Goal: Transaction & Acquisition: Purchase product/service

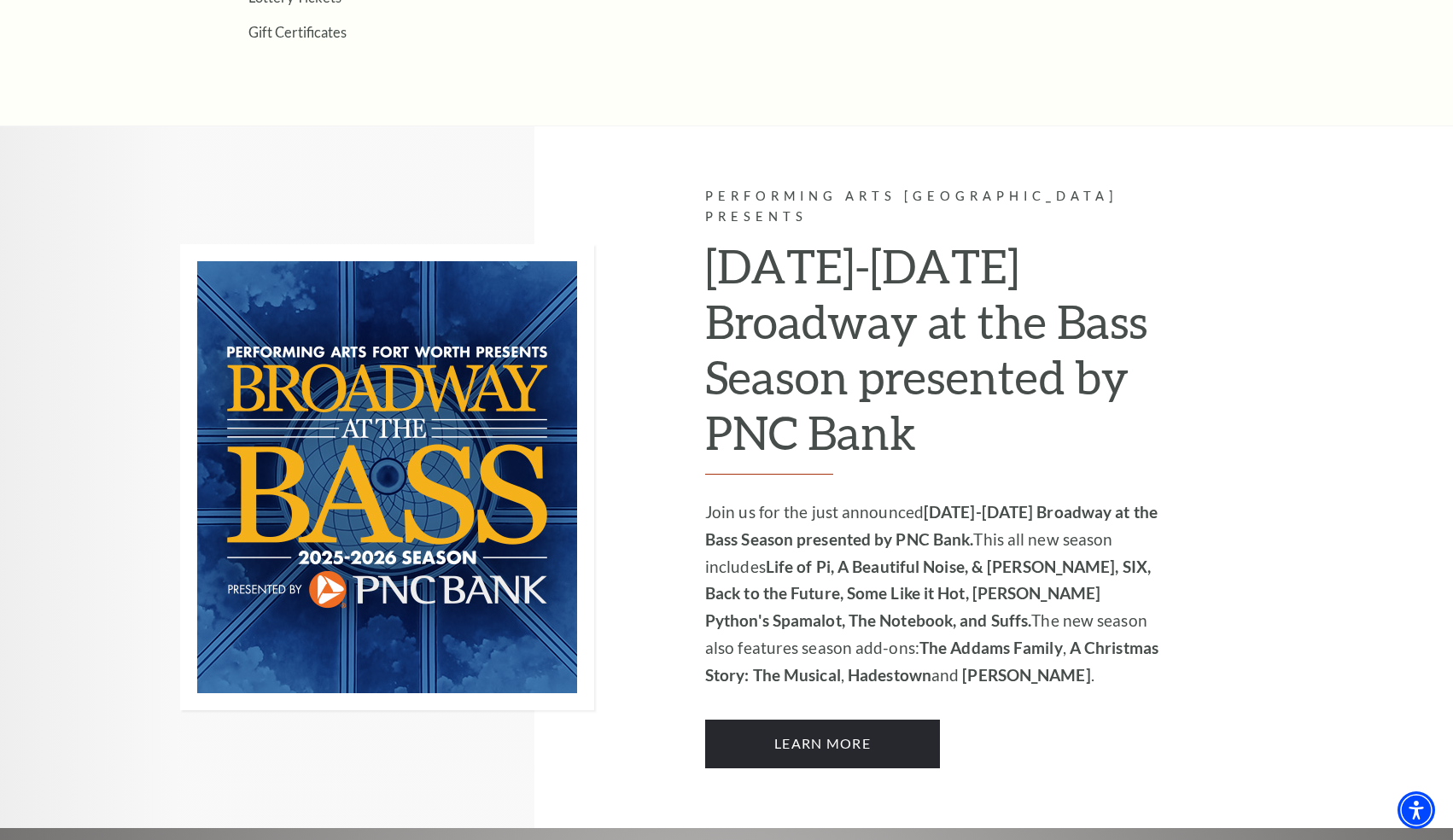
scroll to position [969, 0]
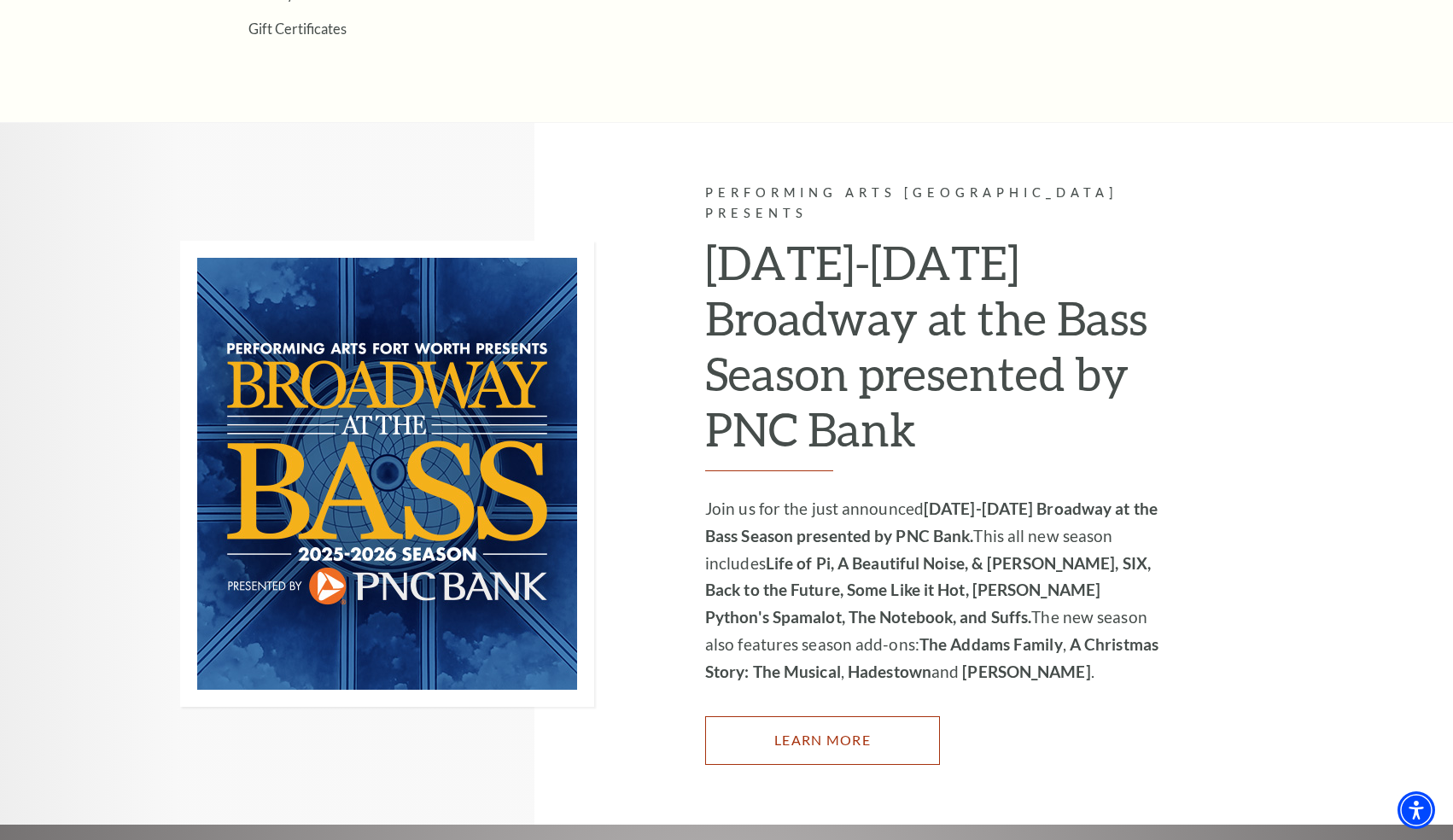
click at [807, 716] on link "Learn More" at bounding box center [822, 740] width 235 height 48
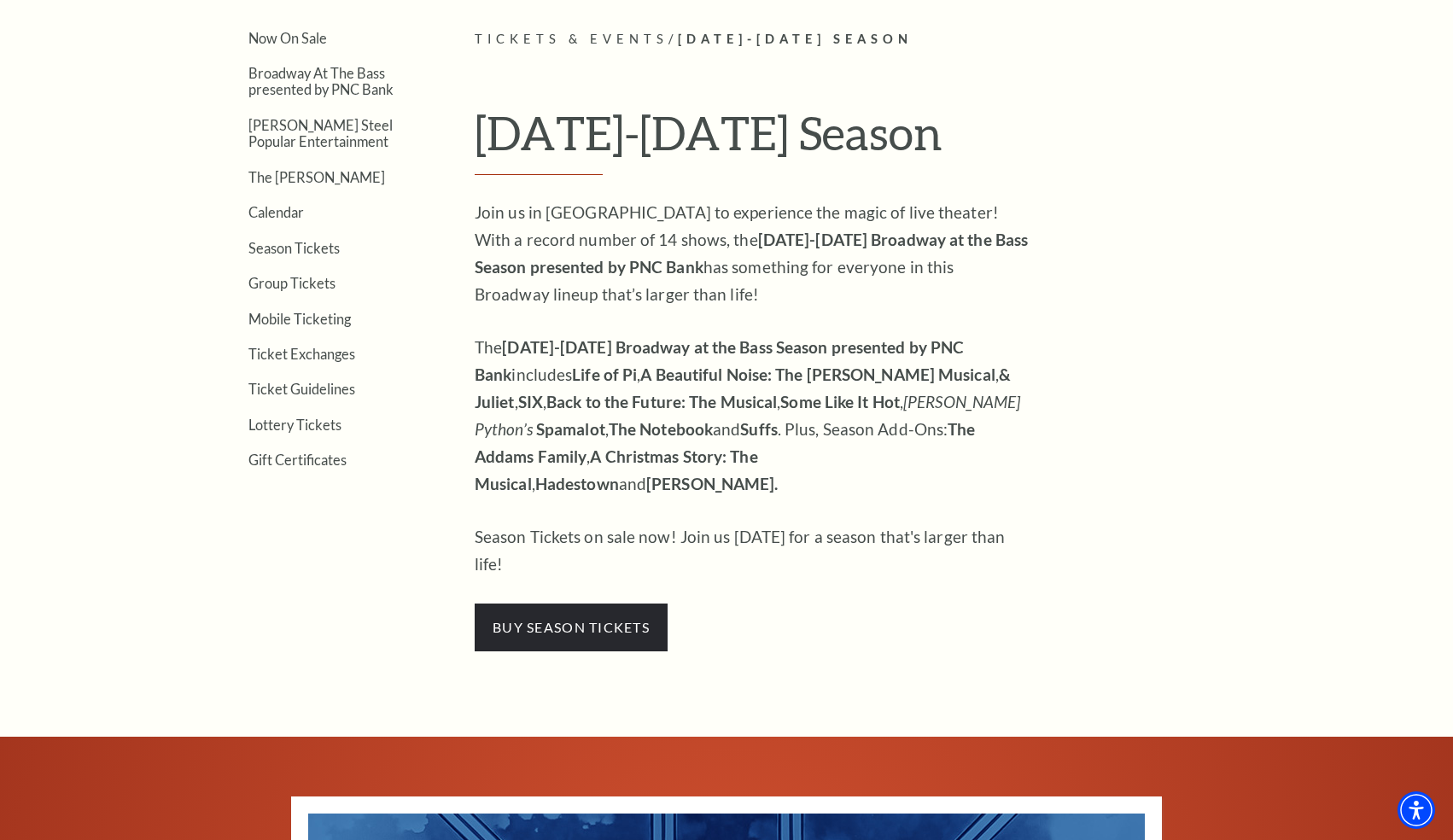
scroll to position [494, 0]
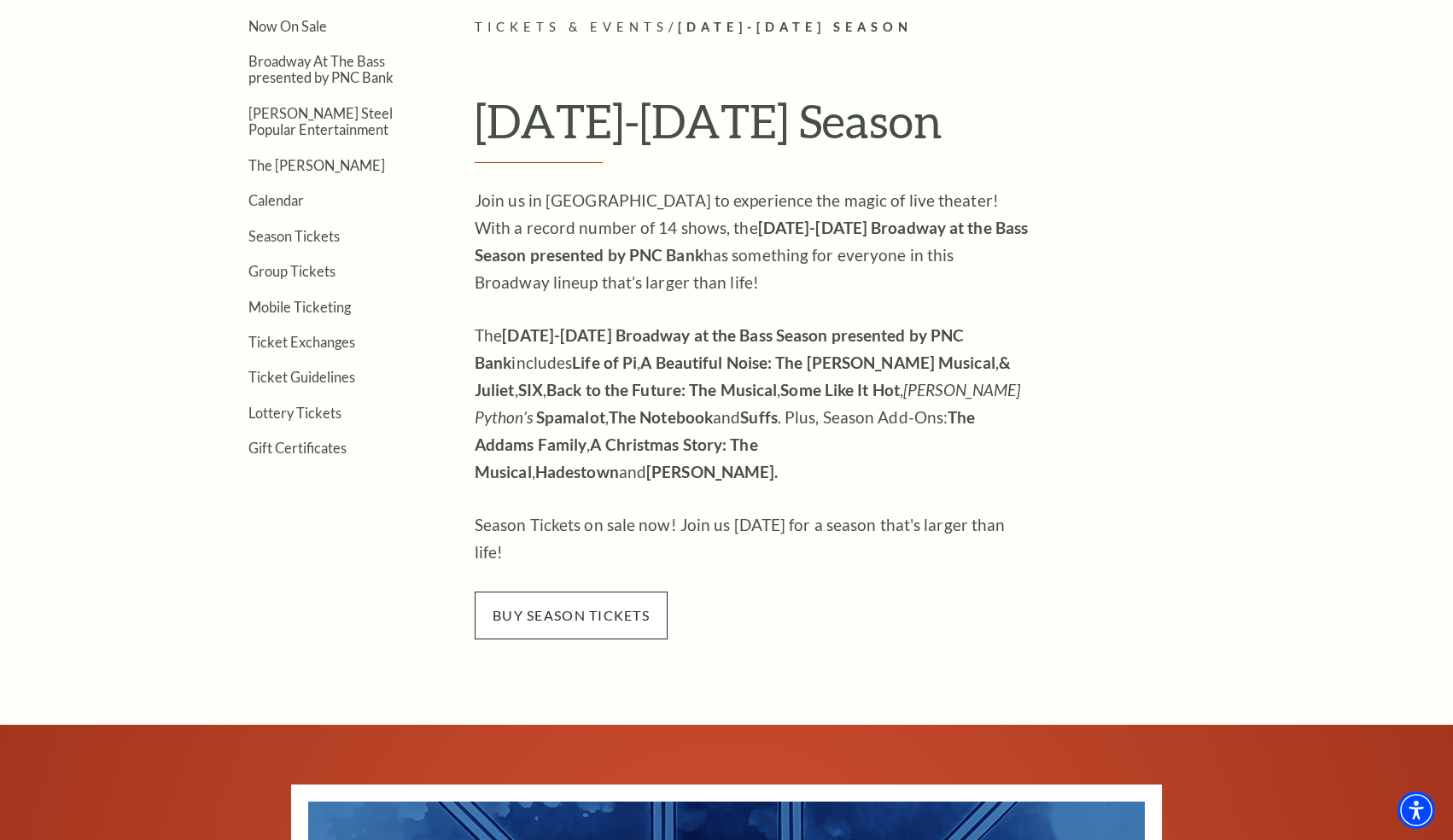
click at [594, 592] on span "buy season tickets" at bounding box center [571, 615] width 193 height 48
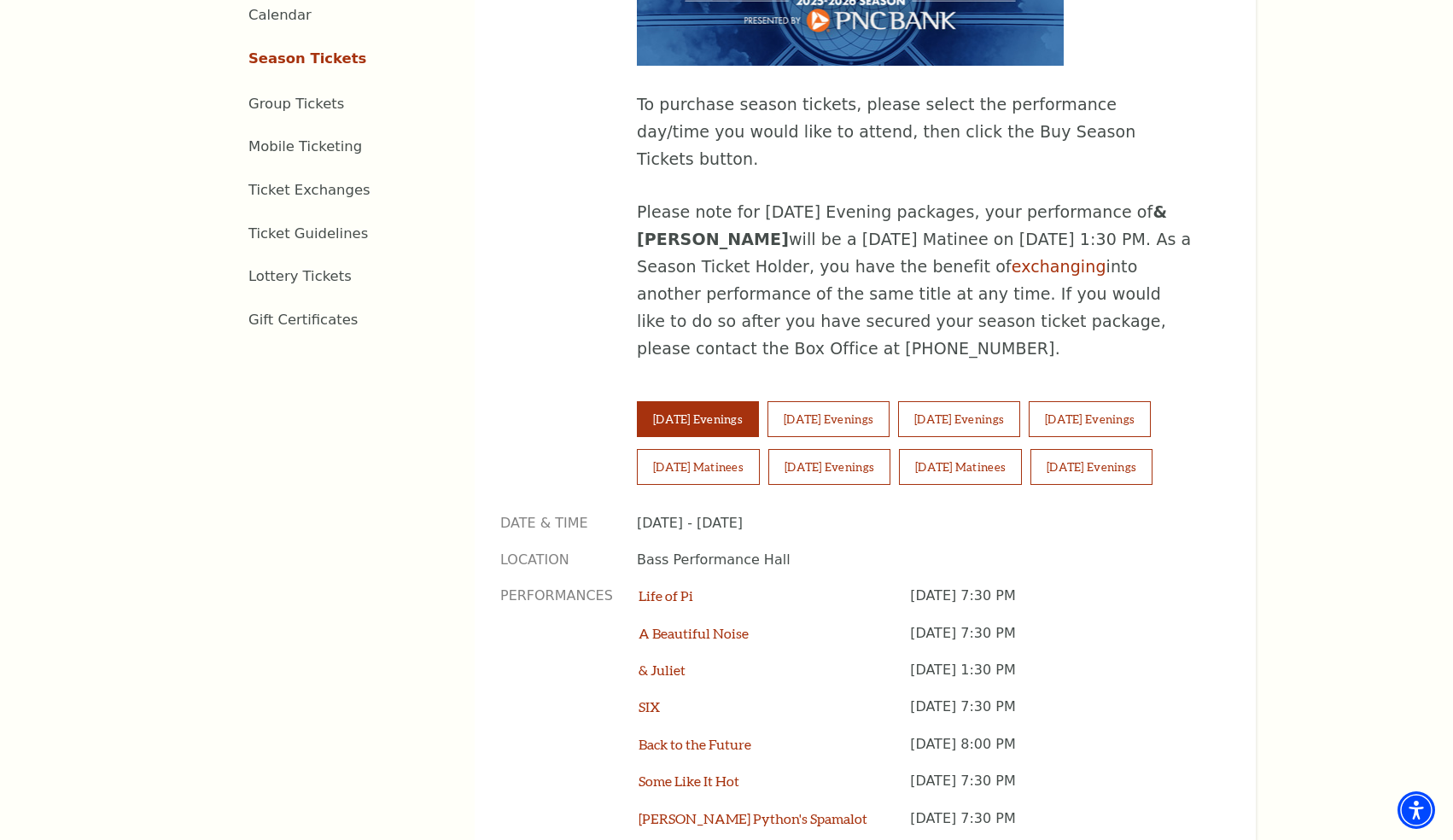
scroll to position [987, 0]
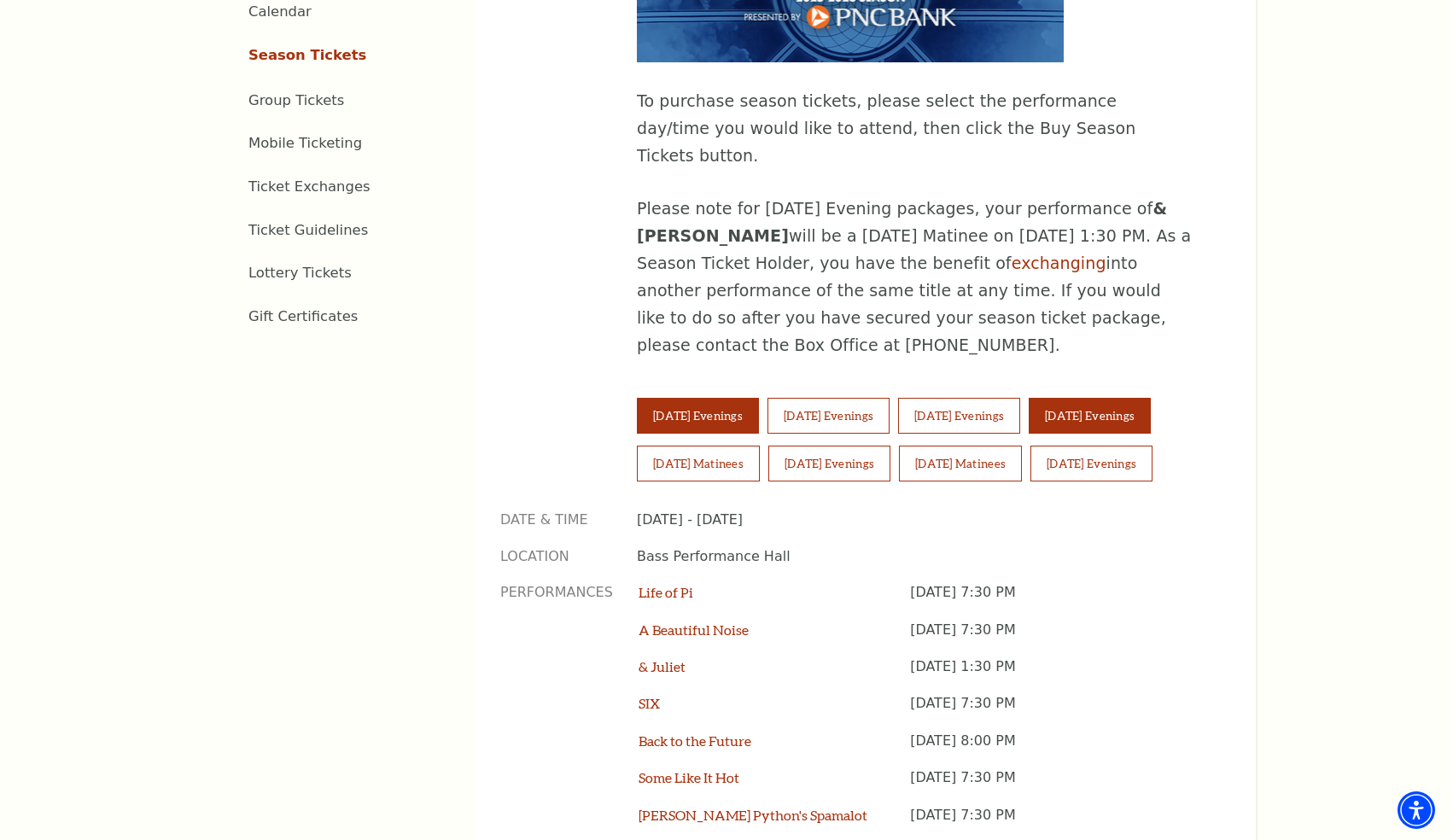
click at [1139, 398] on button "[DATE] Evenings" at bounding box center [1089, 415] width 122 height 36
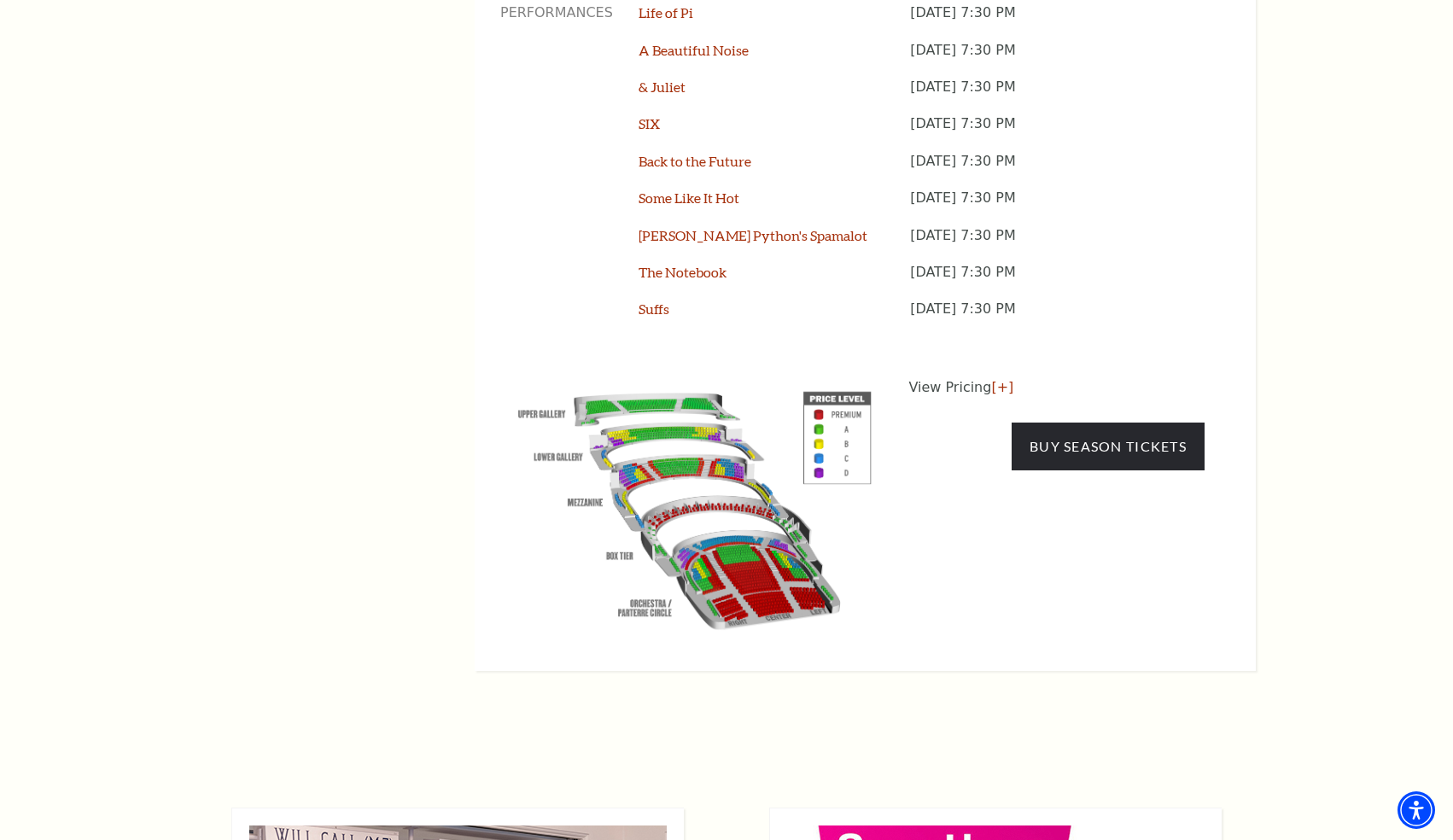
scroll to position [1572, 0]
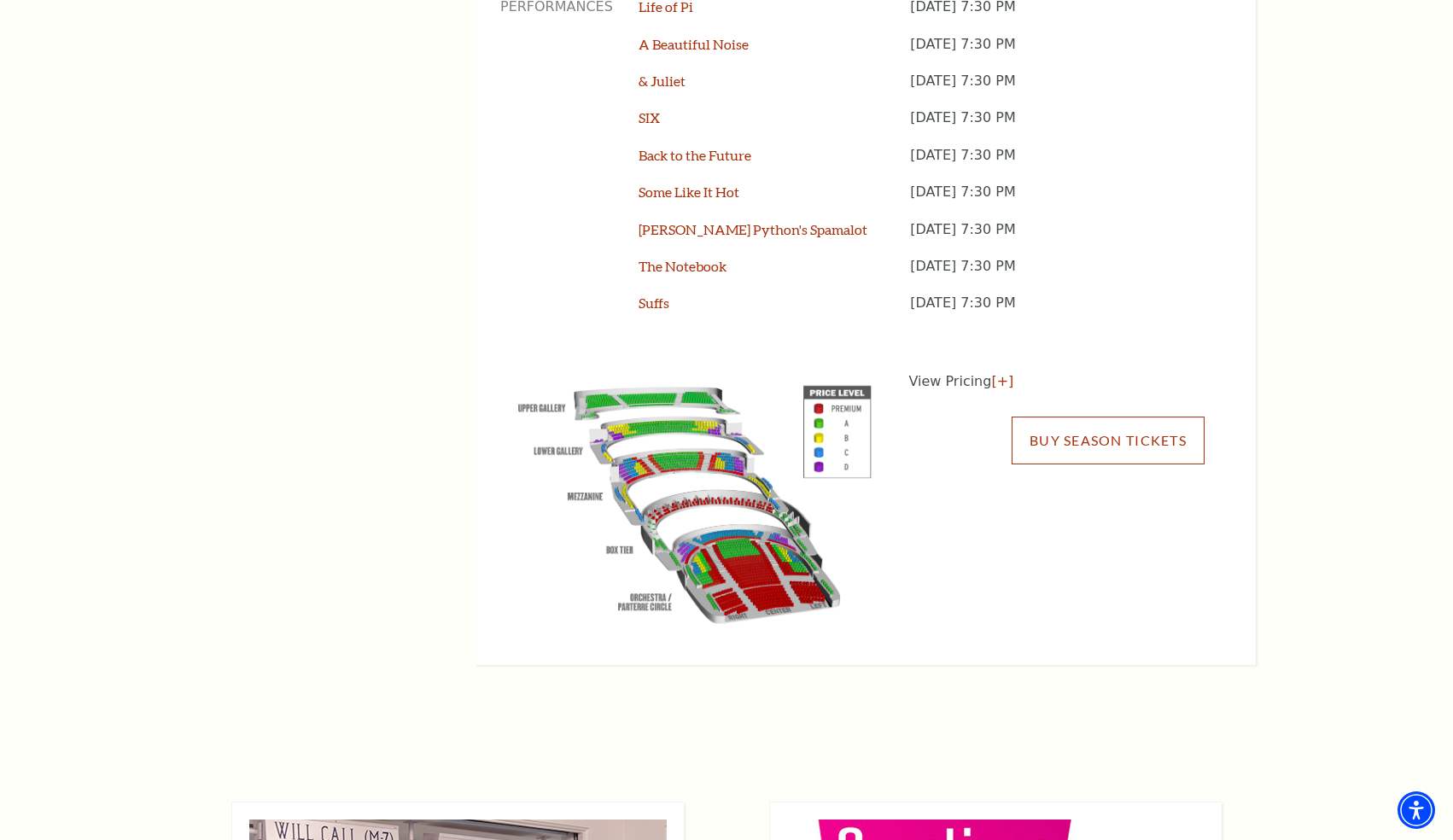
click at [1107, 416] on link "Buy Season Tickets" at bounding box center [1108, 439] width 193 height 48
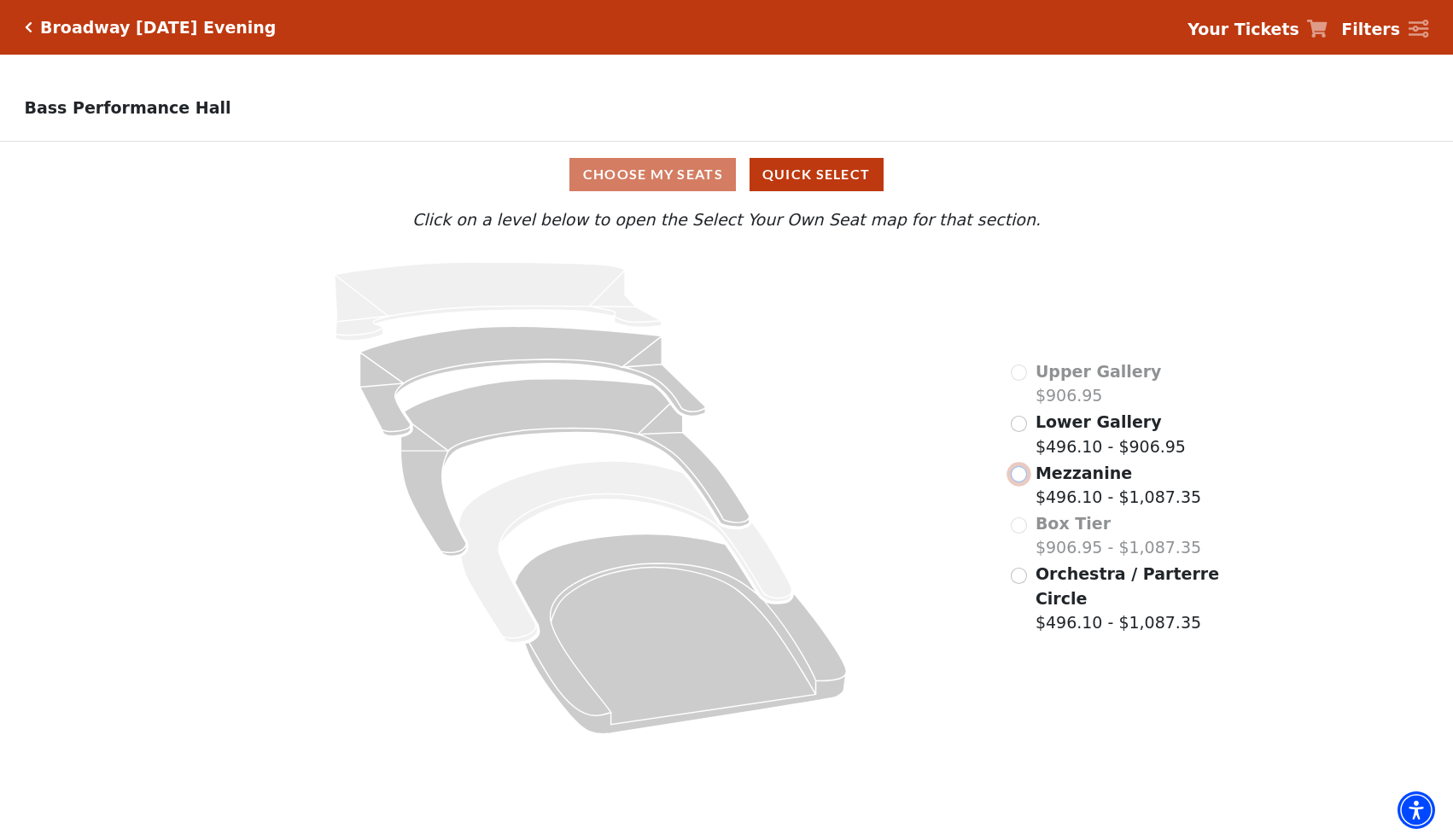
click at [1023, 472] on input "Mezzanine$496.10 - $1,087.35\a" at bounding box center [1018, 474] width 17 height 17
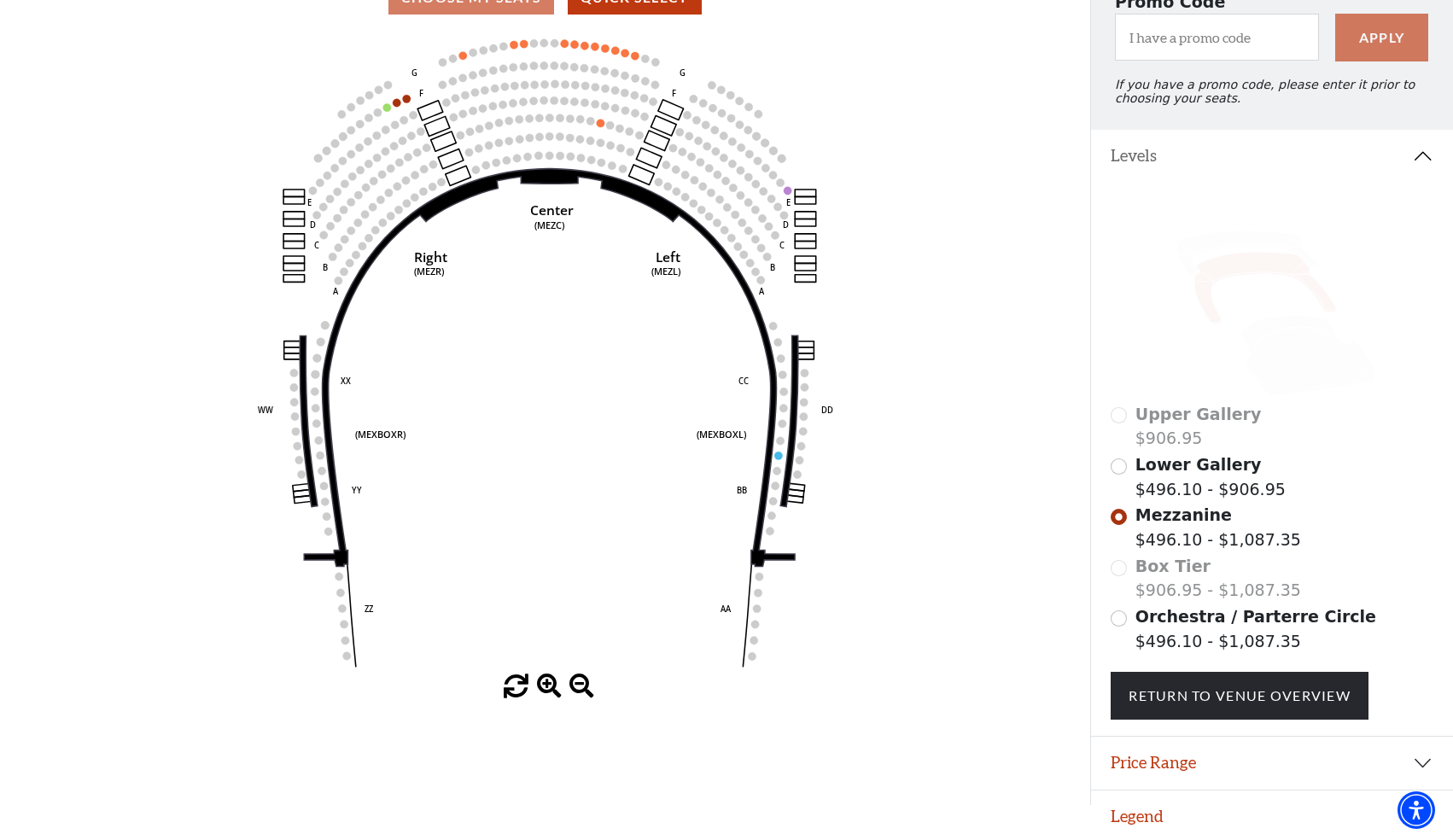
scroll to position [182, 0]
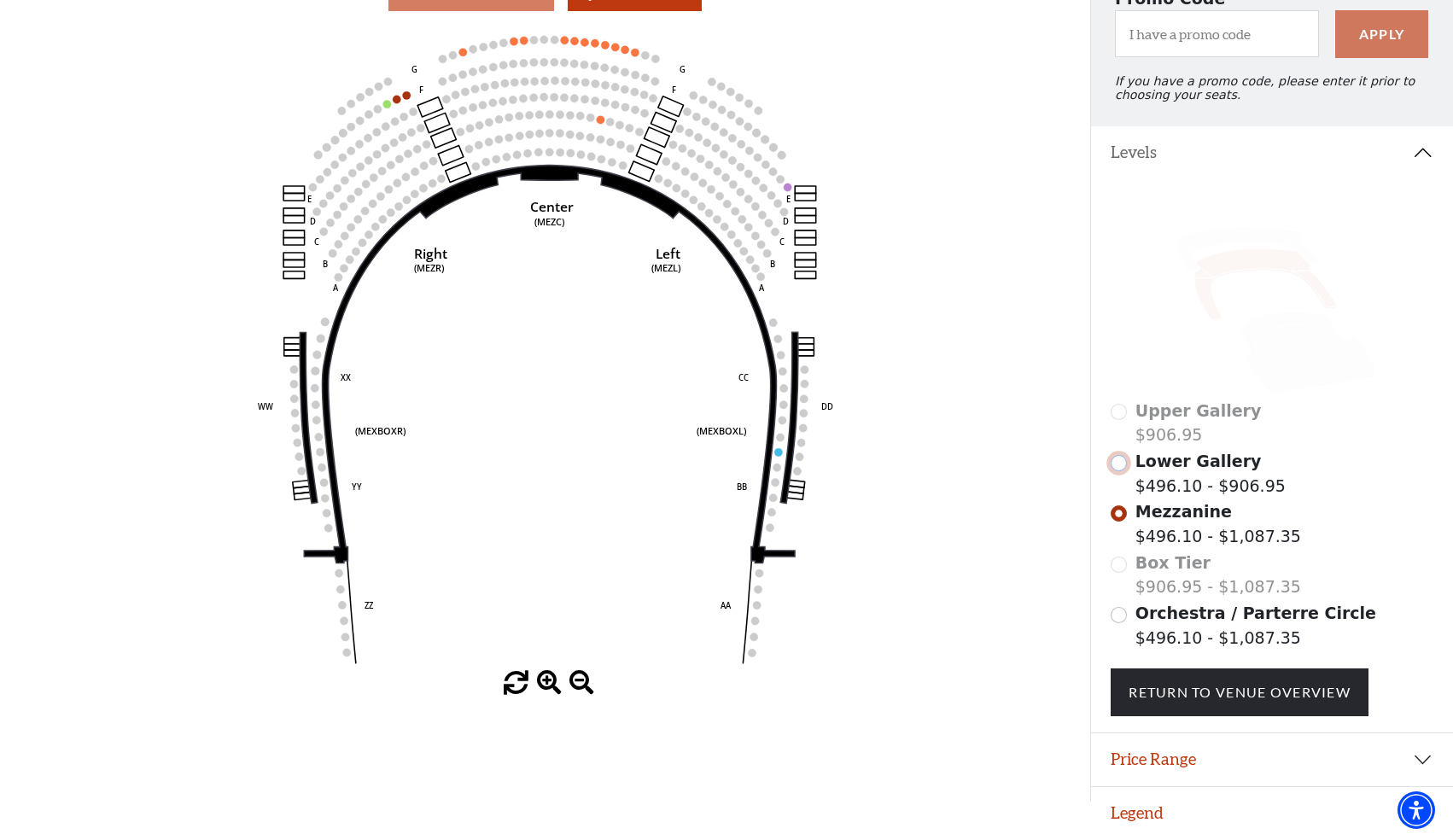
click at [1121, 462] on input "Lower Gallery$496.10 - $906.95\a" at bounding box center [1119, 463] width 17 height 17
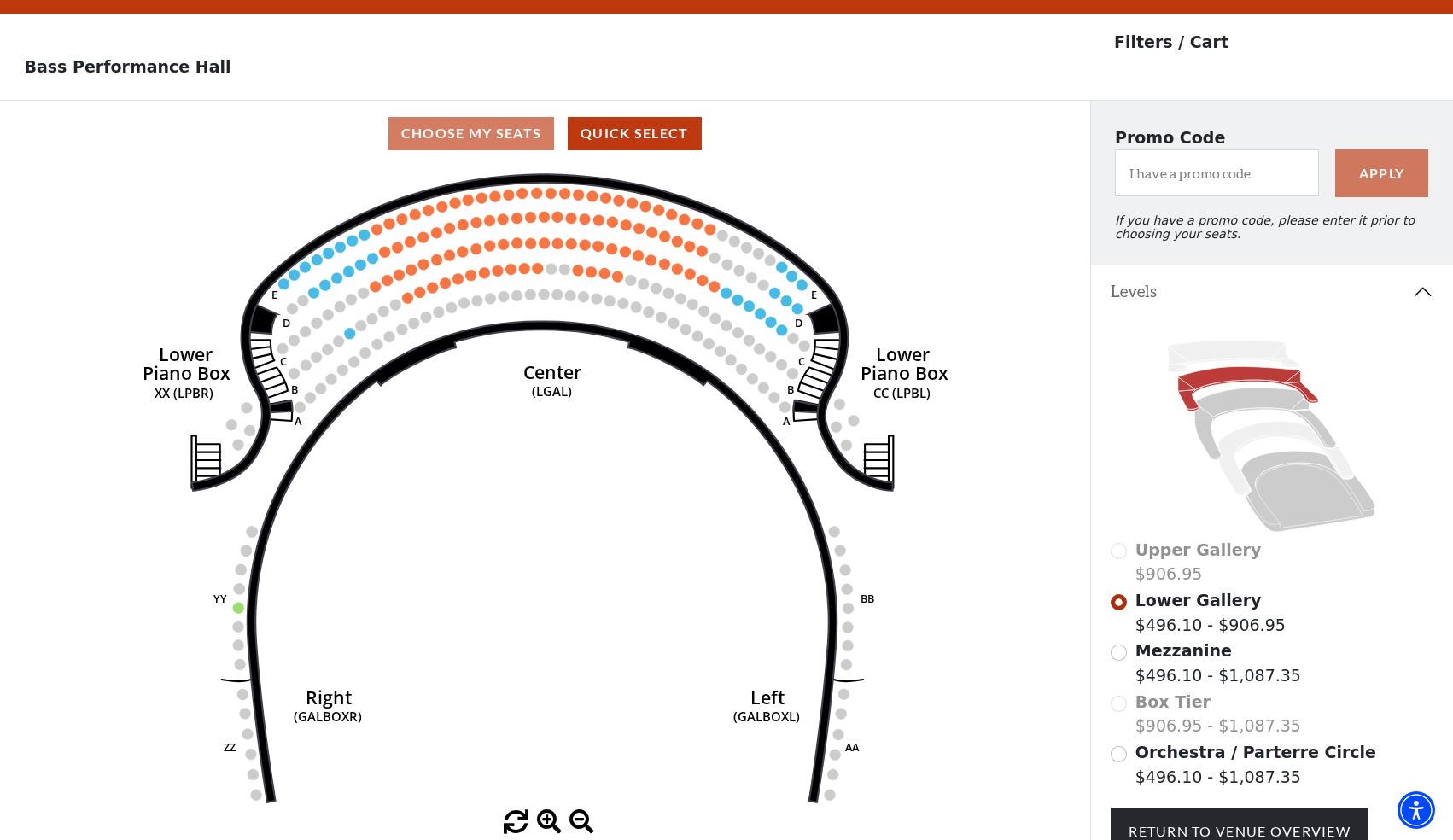
scroll to position [79, 0]
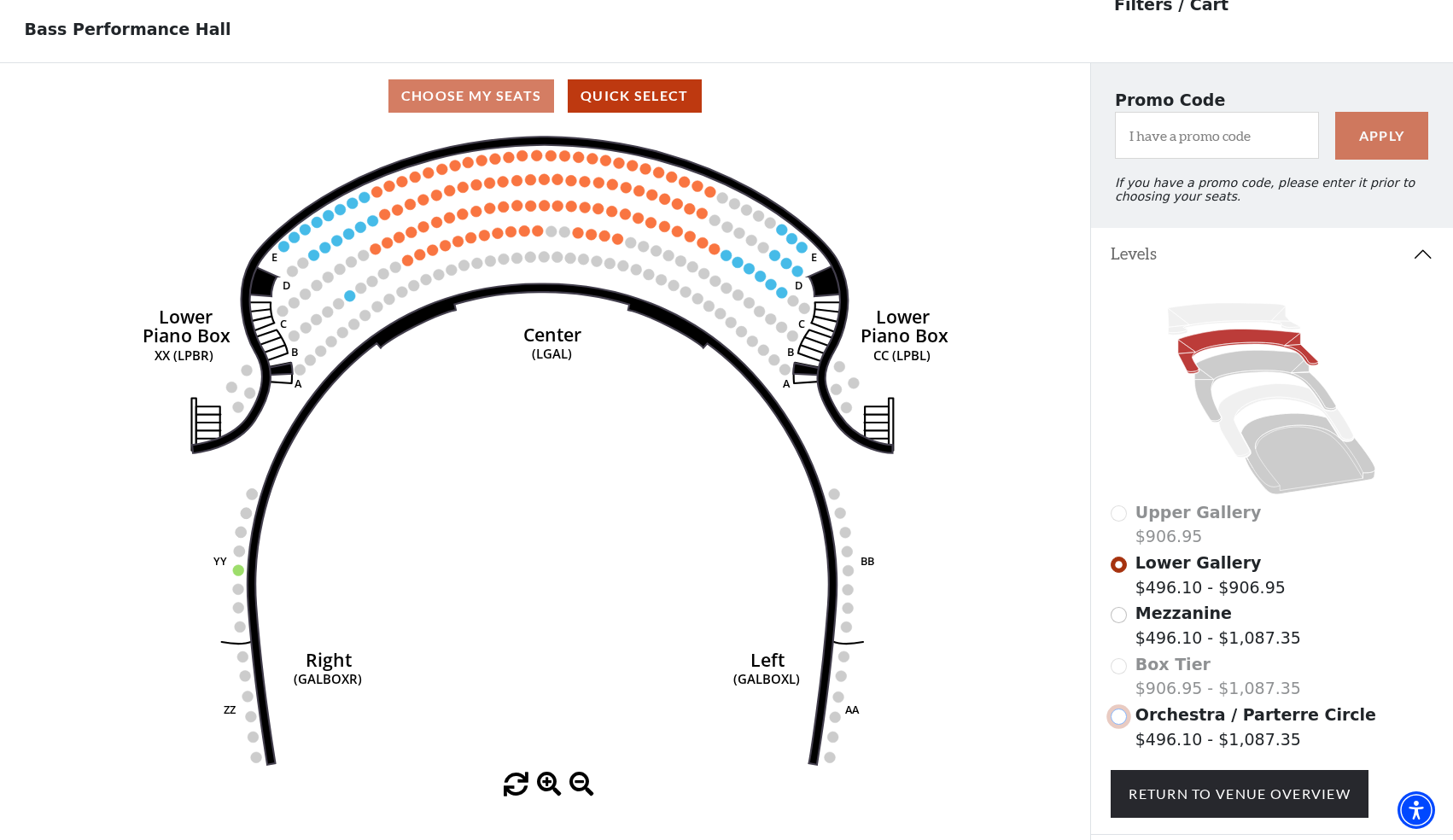
click at [1119, 719] on input "Orchestra / Parterre Circle$496.10 - $1,087.35\a" at bounding box center [1119, 716] width 17 height 17
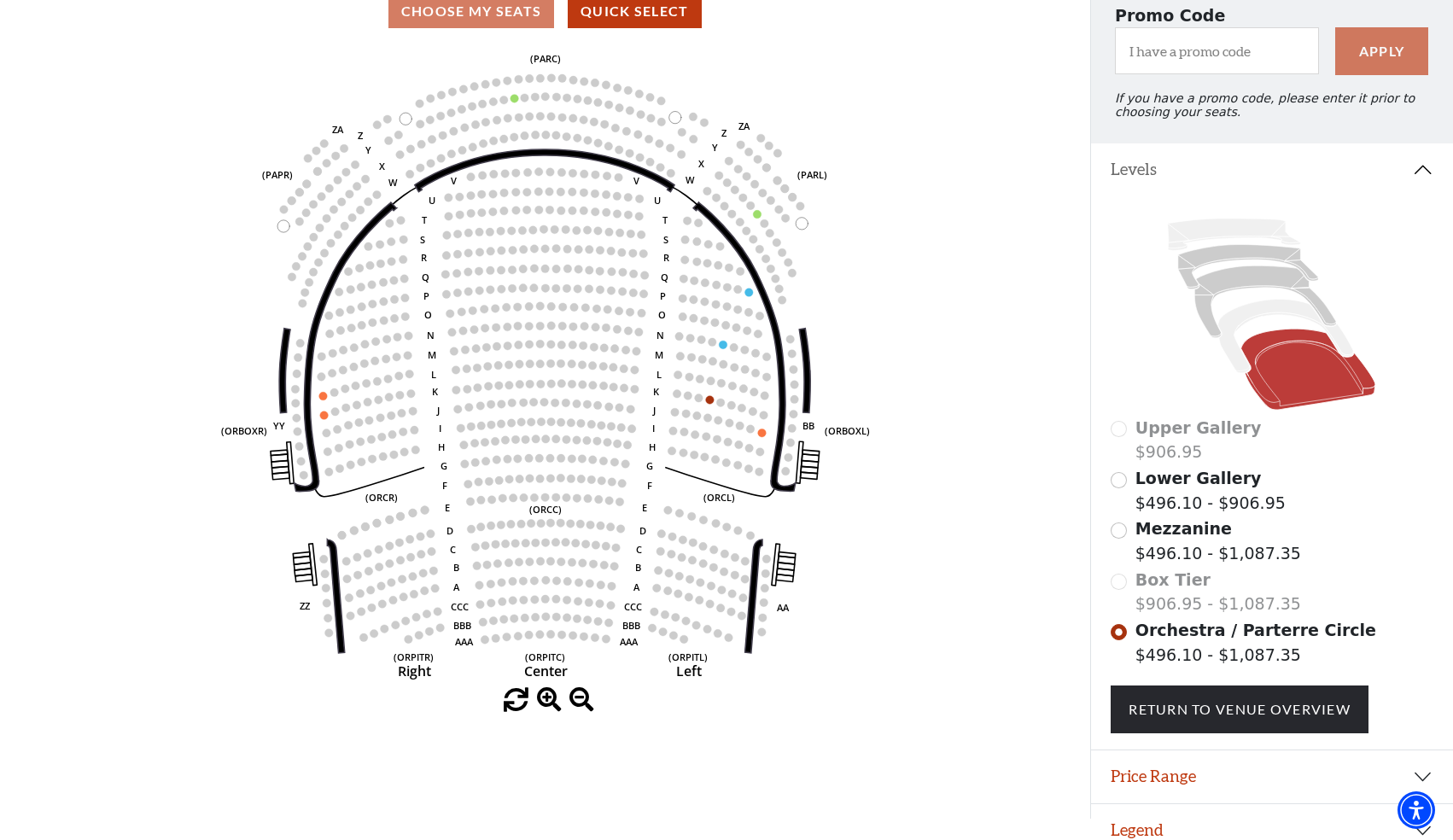
scroll to position [182, 0]
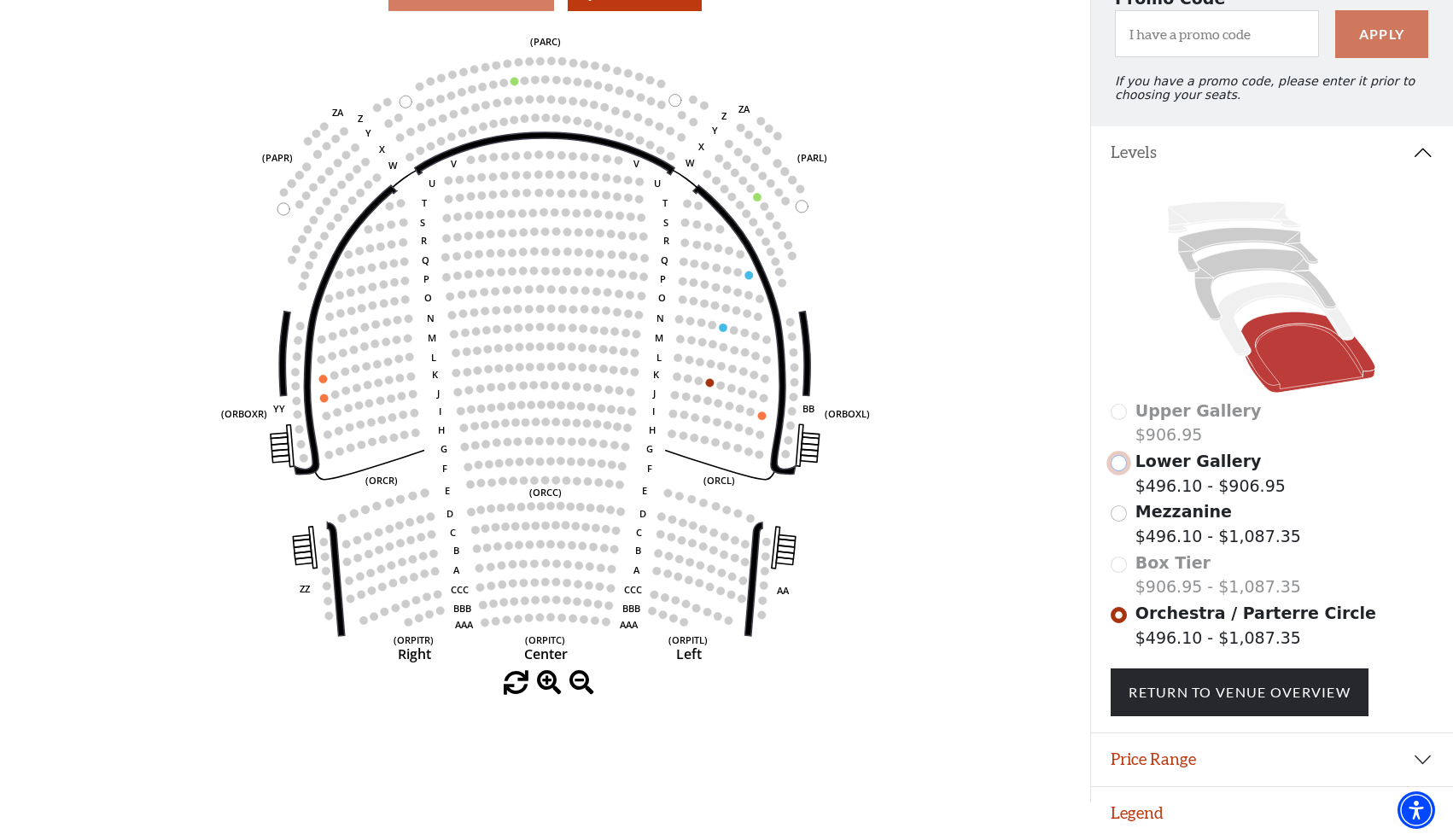
click at [1120, 464] on input "Lower Gallery$496.10 - $906.95\a" at bounding box center [1119, 463] width 17 height 17
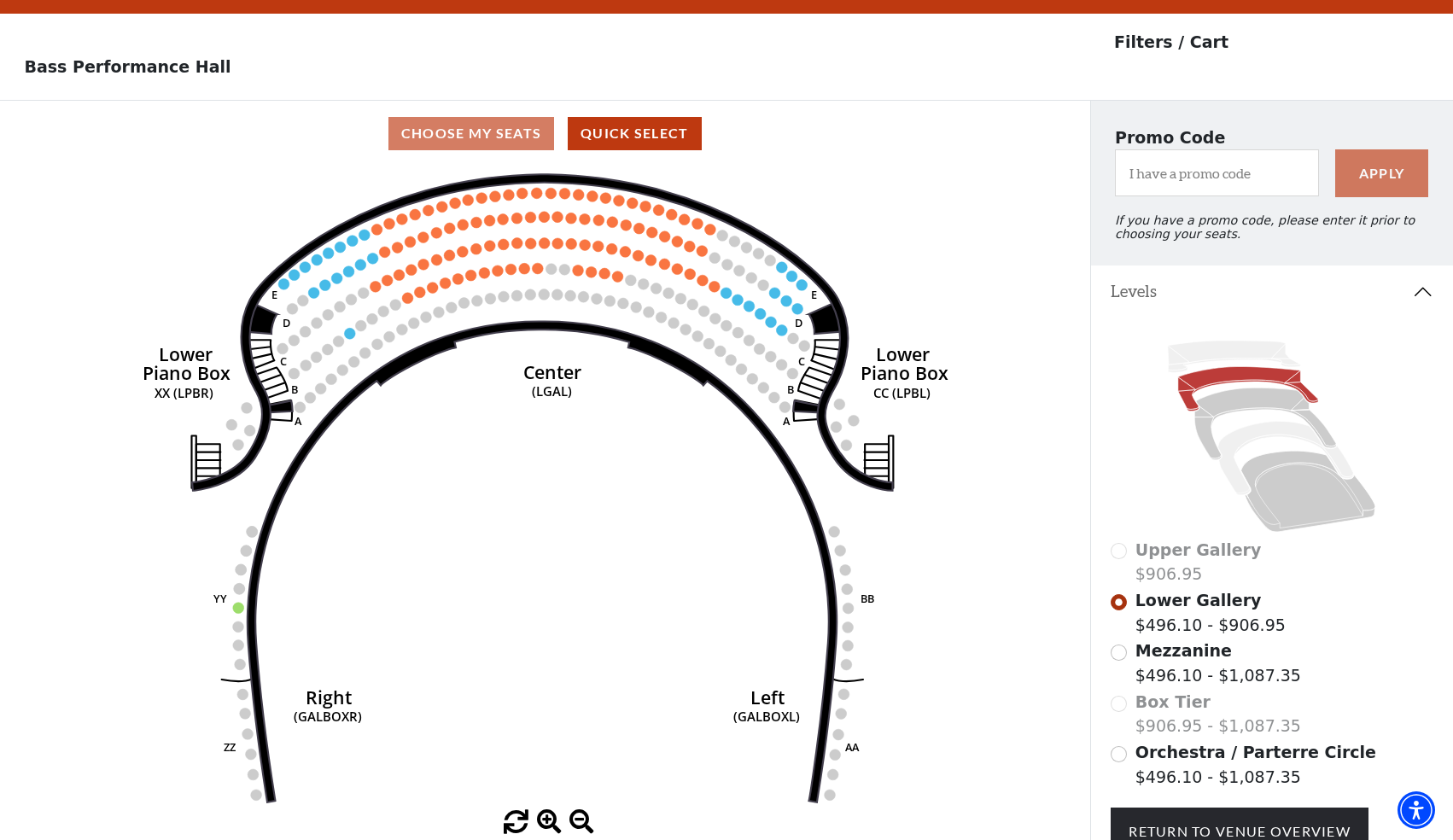
scroll to position [79, 0]
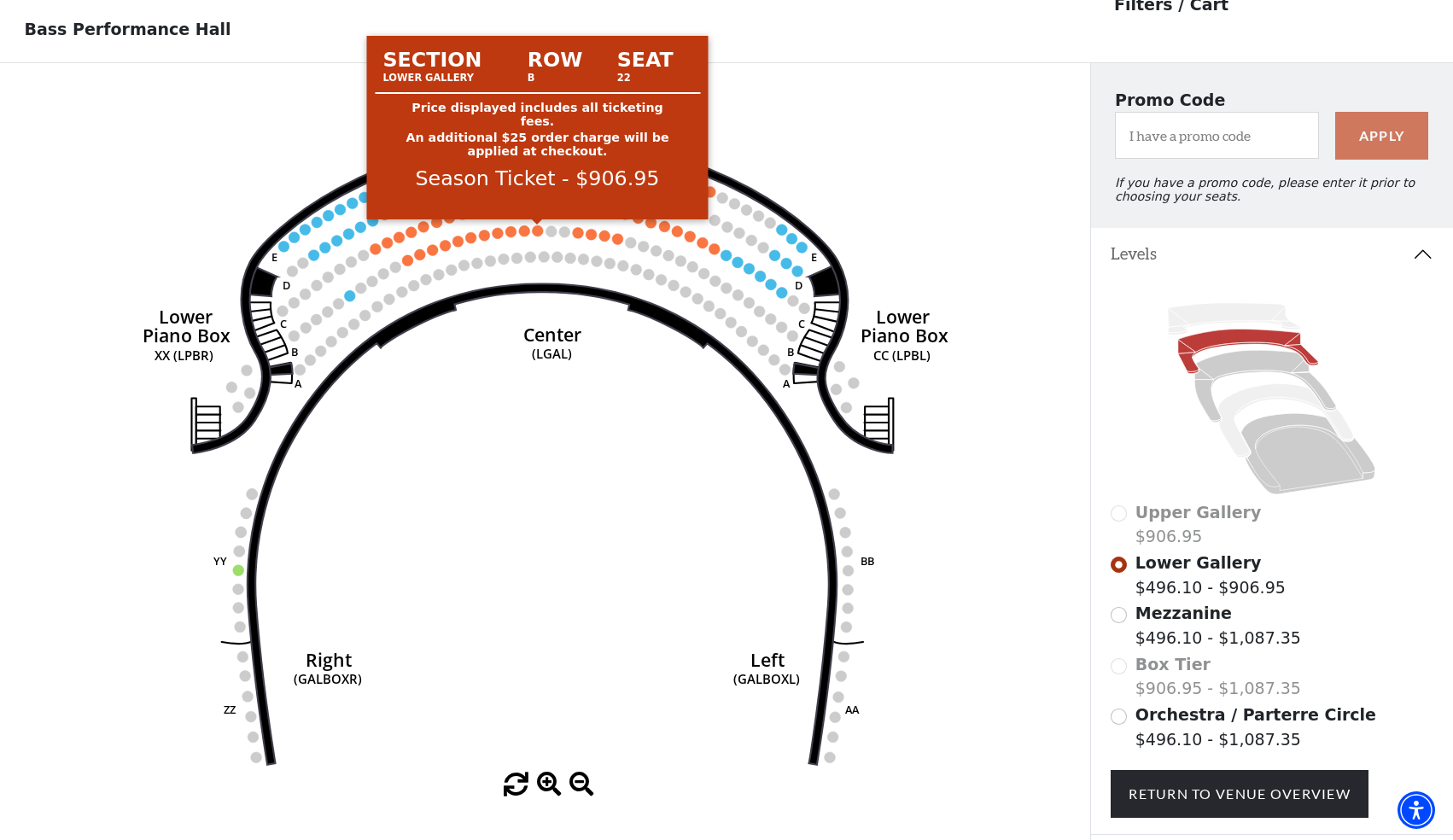
click at [535, 234] on circle at bounding box center [537, 230] width 11 height 11
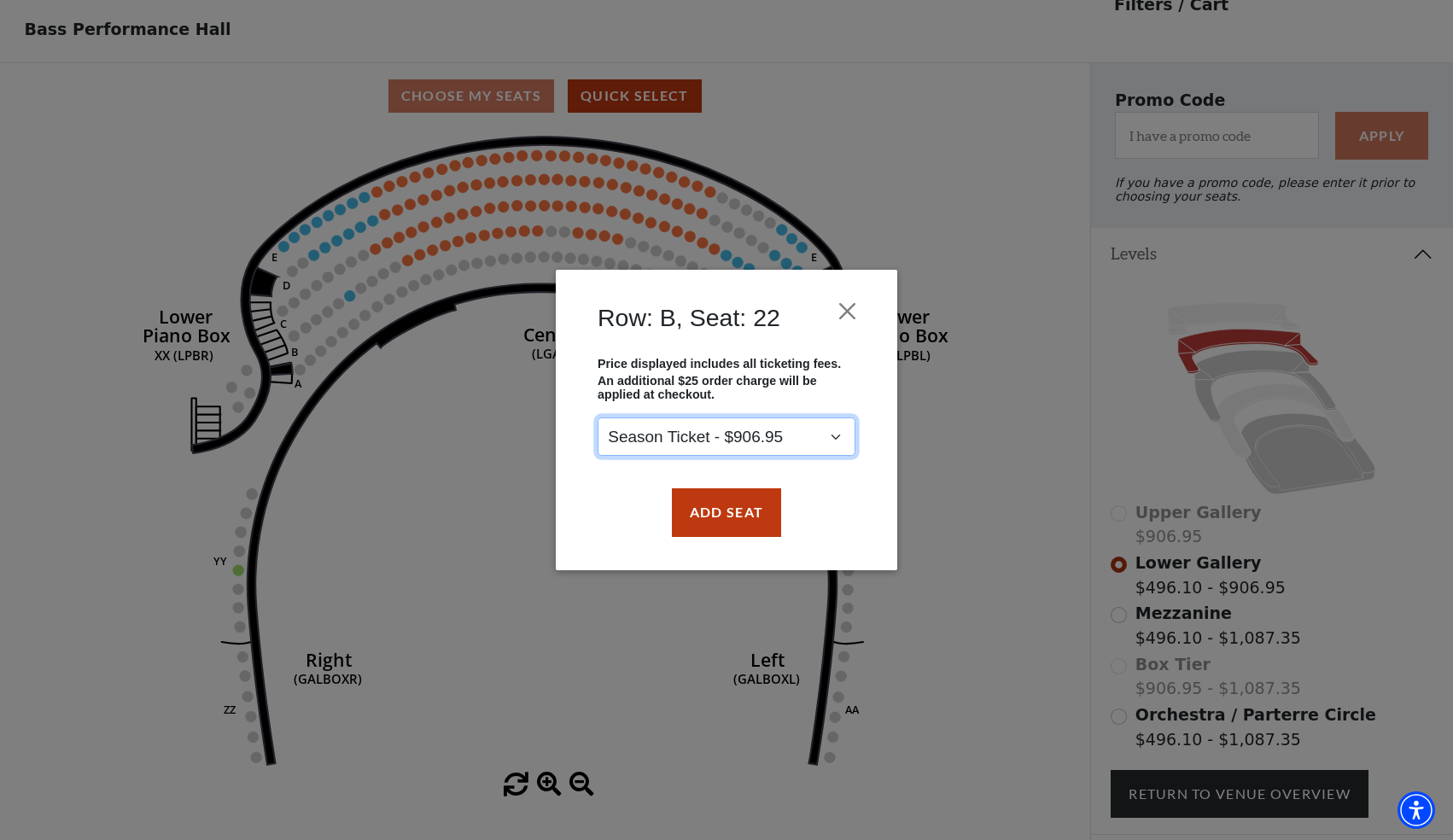
click at [759, 434] on select "Season Ticket - $906.95" at bounding box center [726, 437] width 258 height 38
click at [717, 514] on button "Add Seat" at bounding box center [726, 512] width 109 height 48
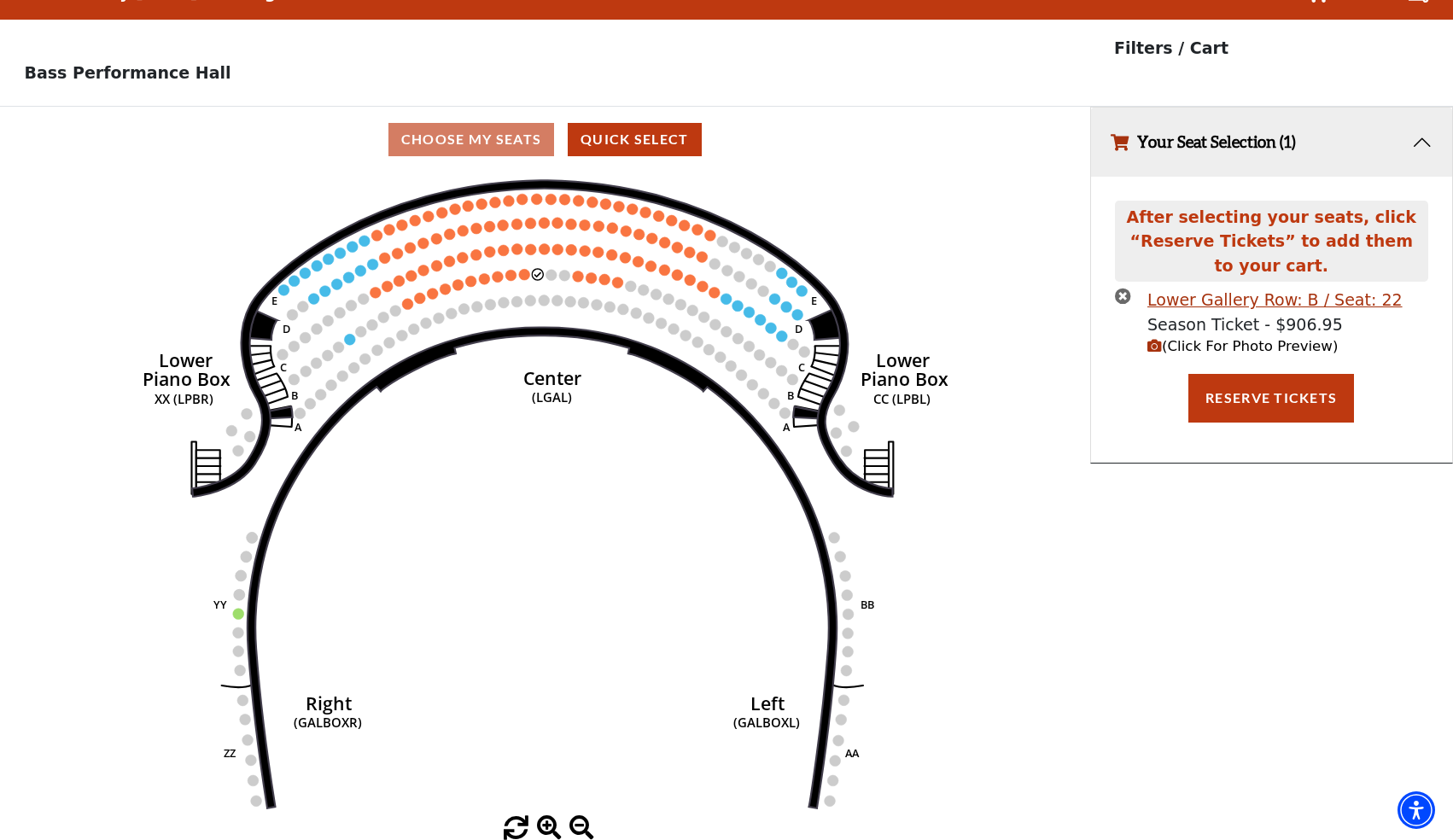
scroll to position [0, 0]
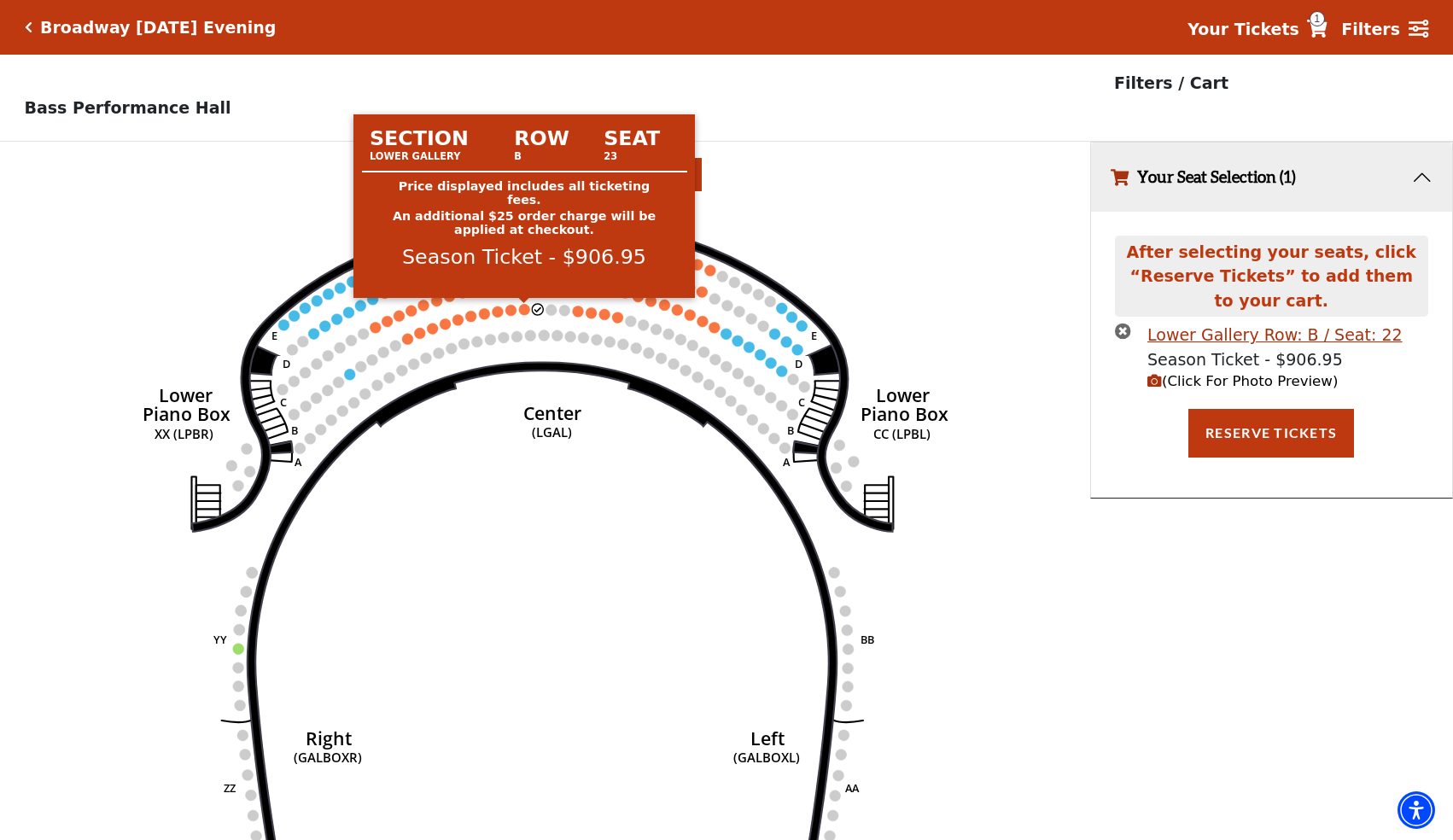
click at [524, 311] on circle at bounding box center [524, 309] width 11 height 11
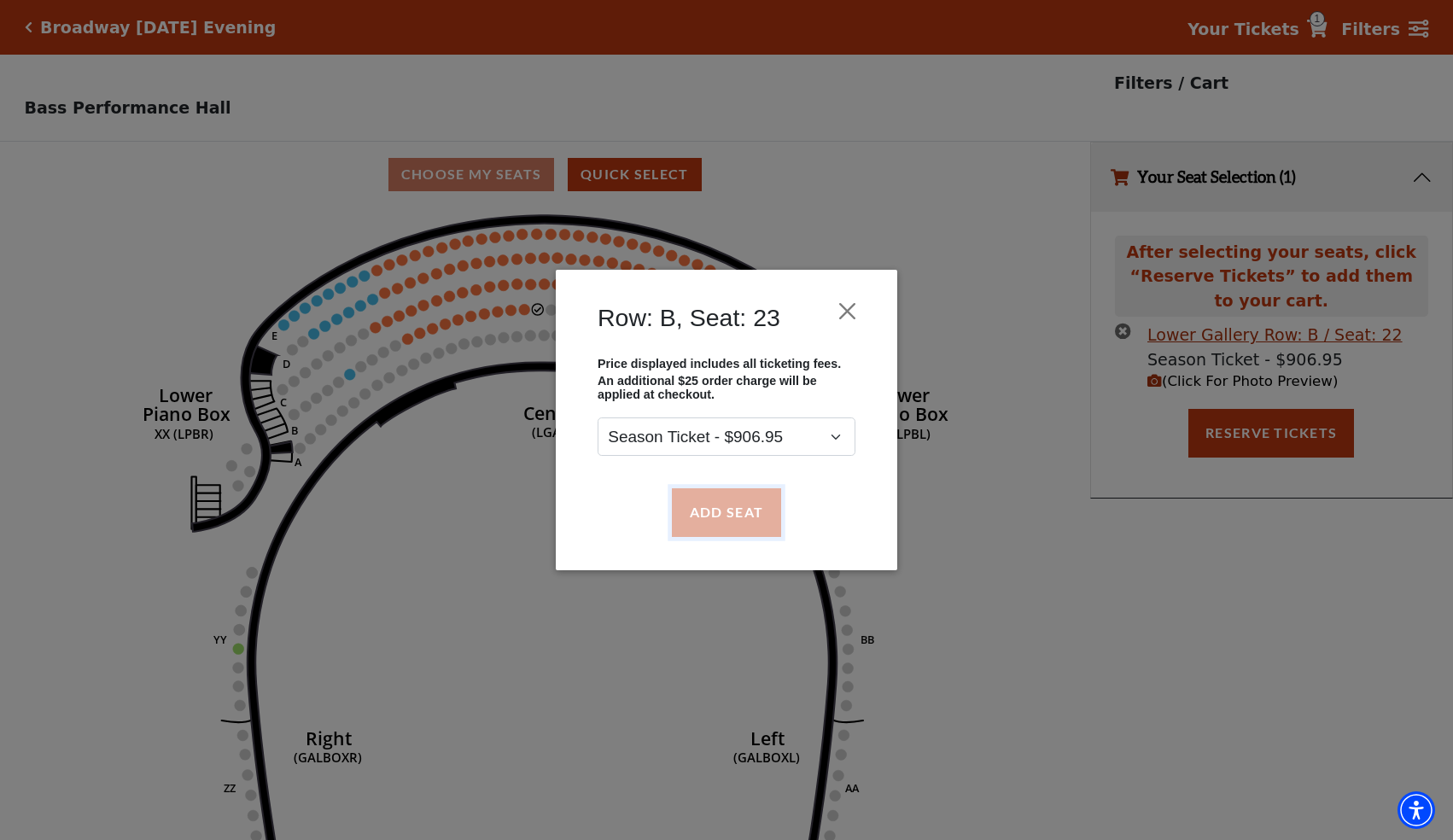
click at [697, 508] on button "Add Seat" at bounding box center [726, 512] width 109 height 48
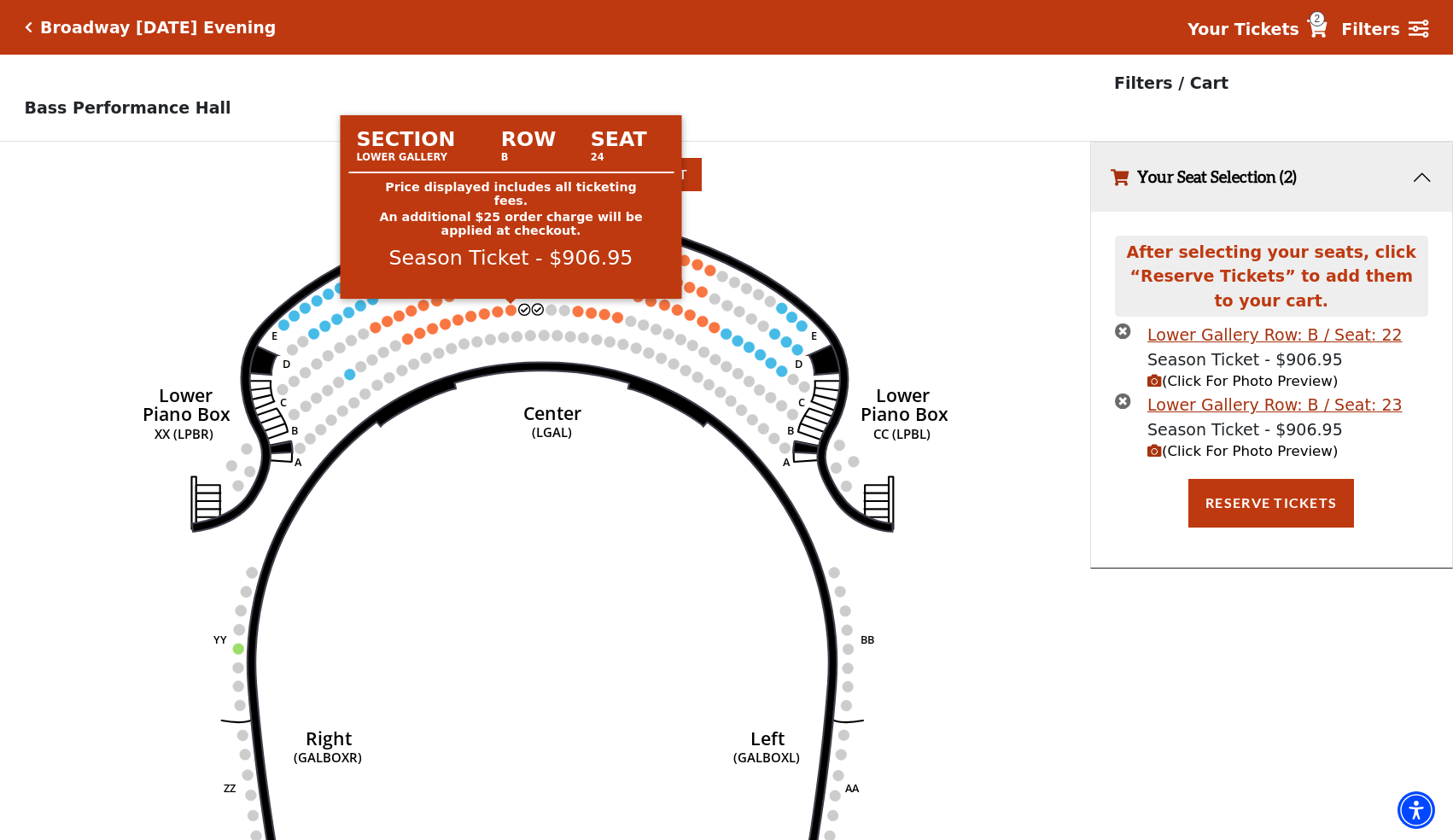
click at [511, 313] on circle at bounding box center [511, 310] width 11 height 11
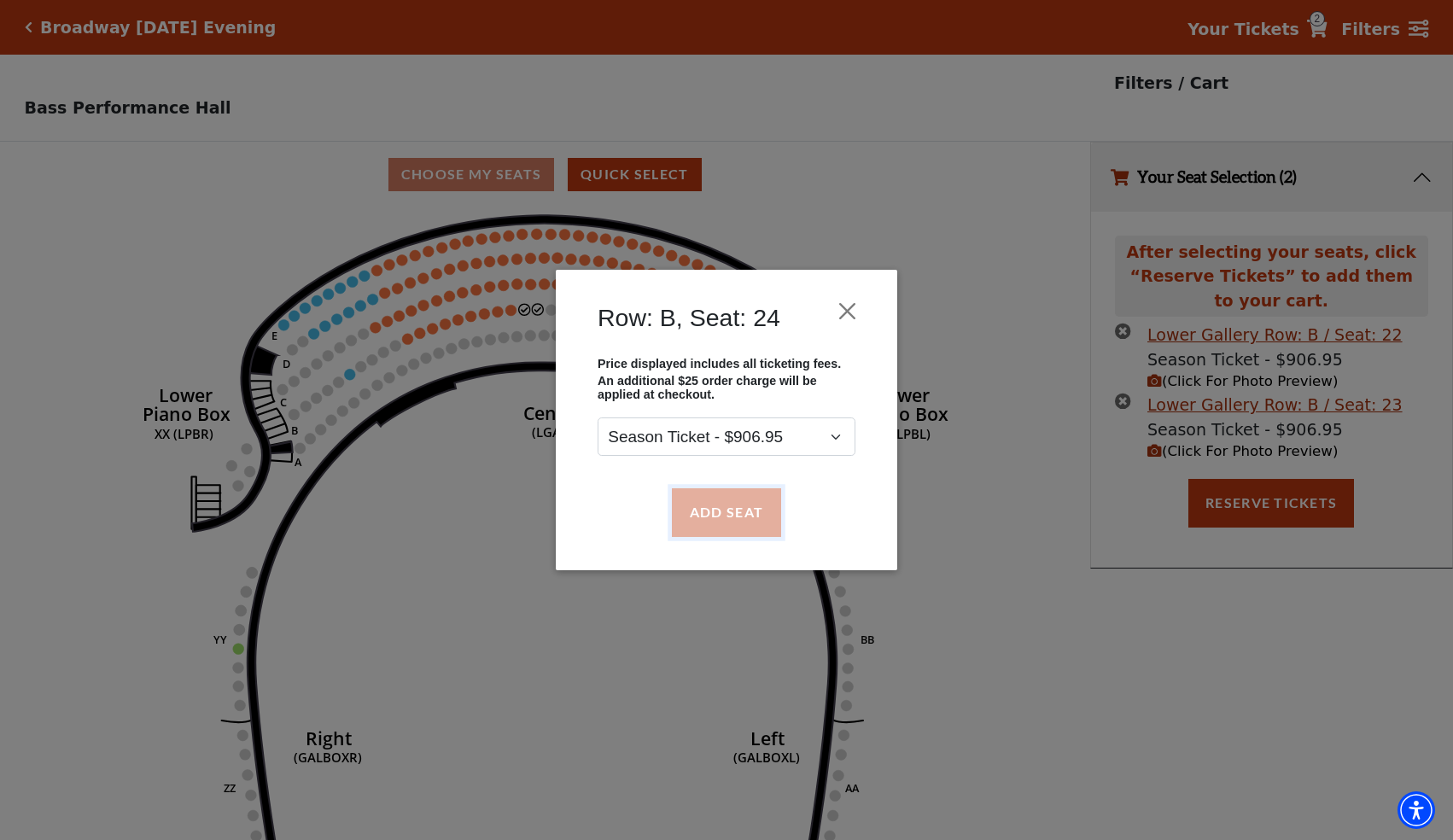
click at [693, 502] on button "Add Seat" at bounding box center [726, 512] width 109 height 48
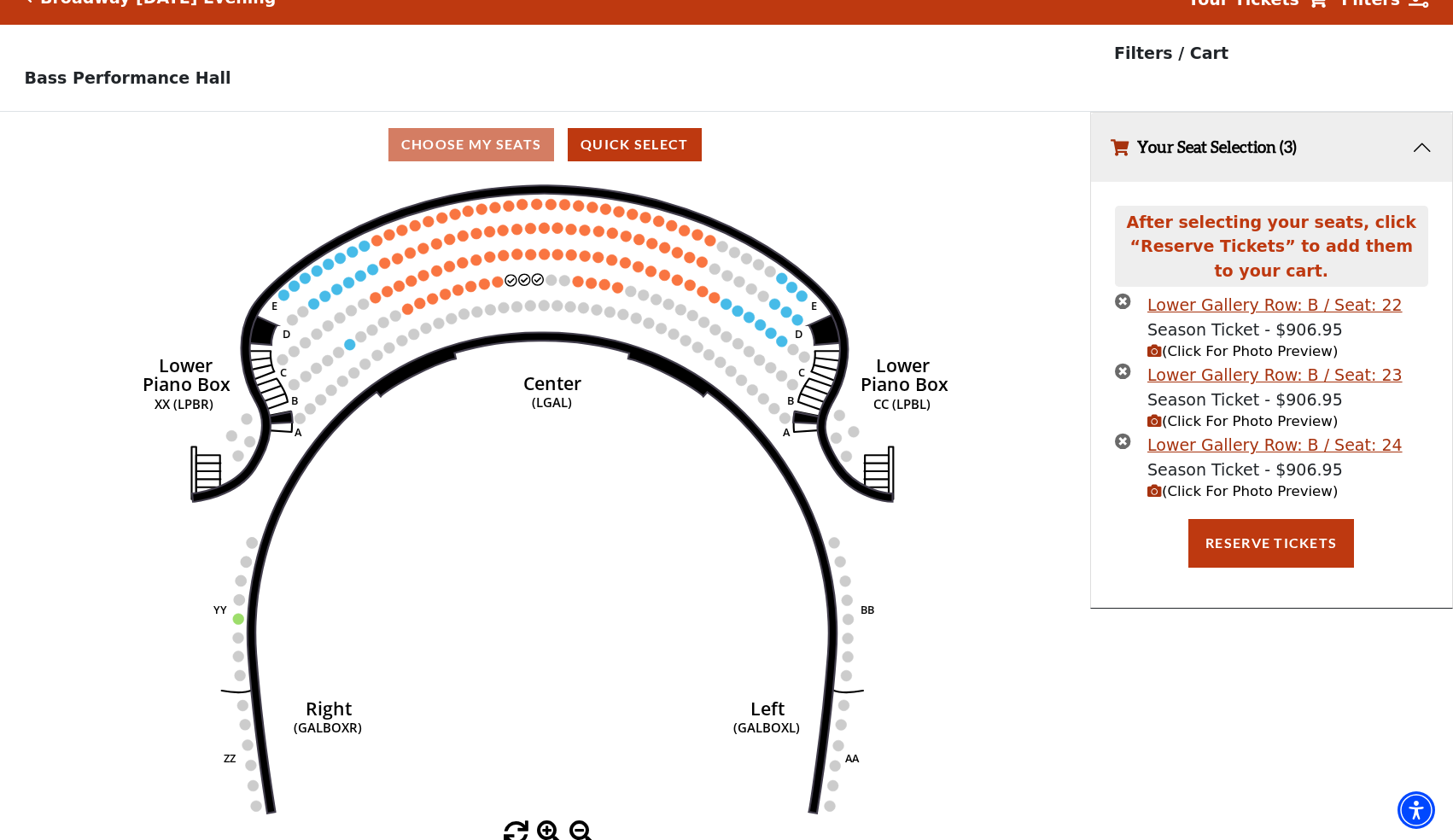
scroll to position [36, 0]
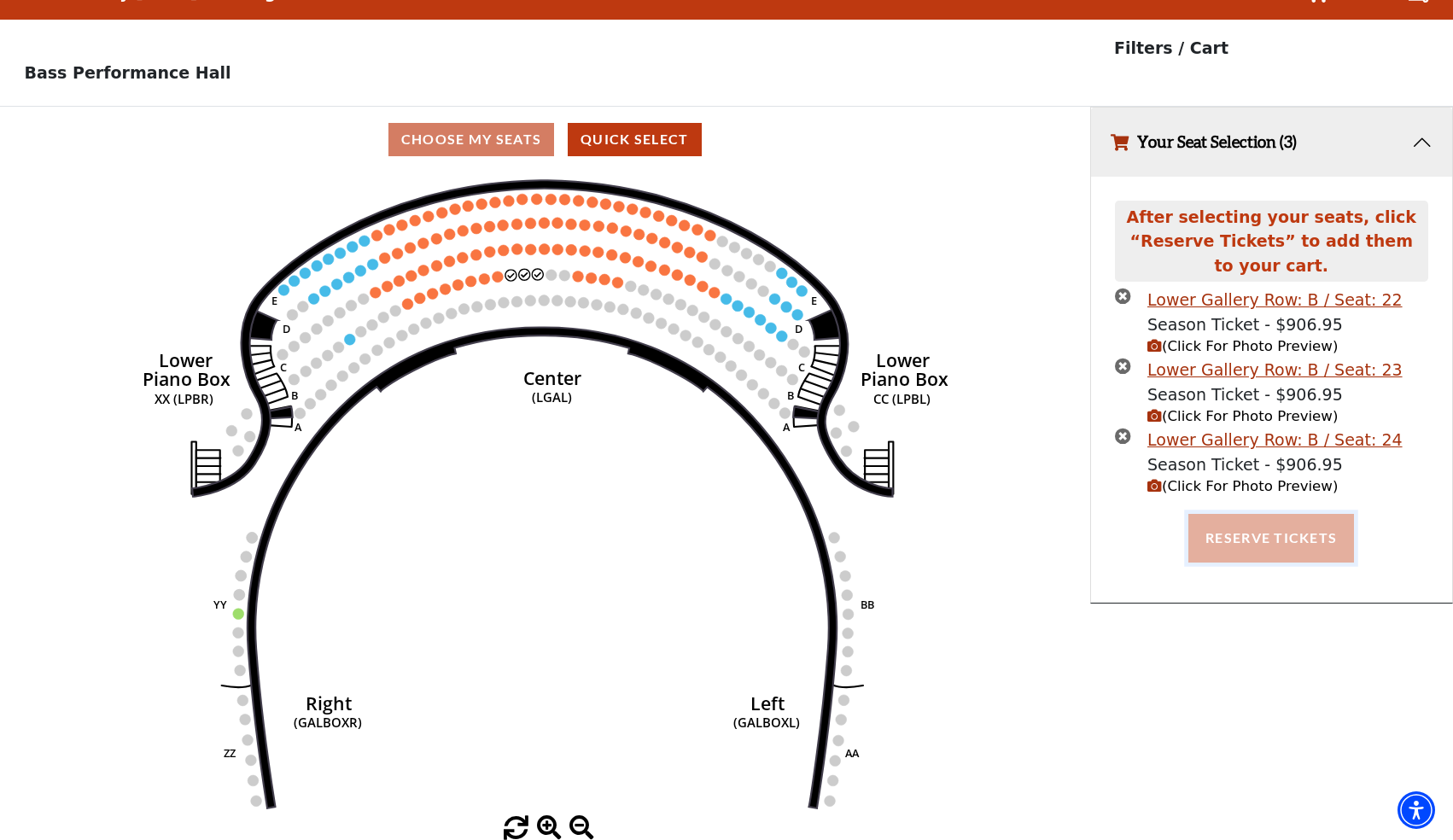
click at [1268, 544] on button "Reserve Tickets" at bounding box center [1271, 537] width 166 height 48
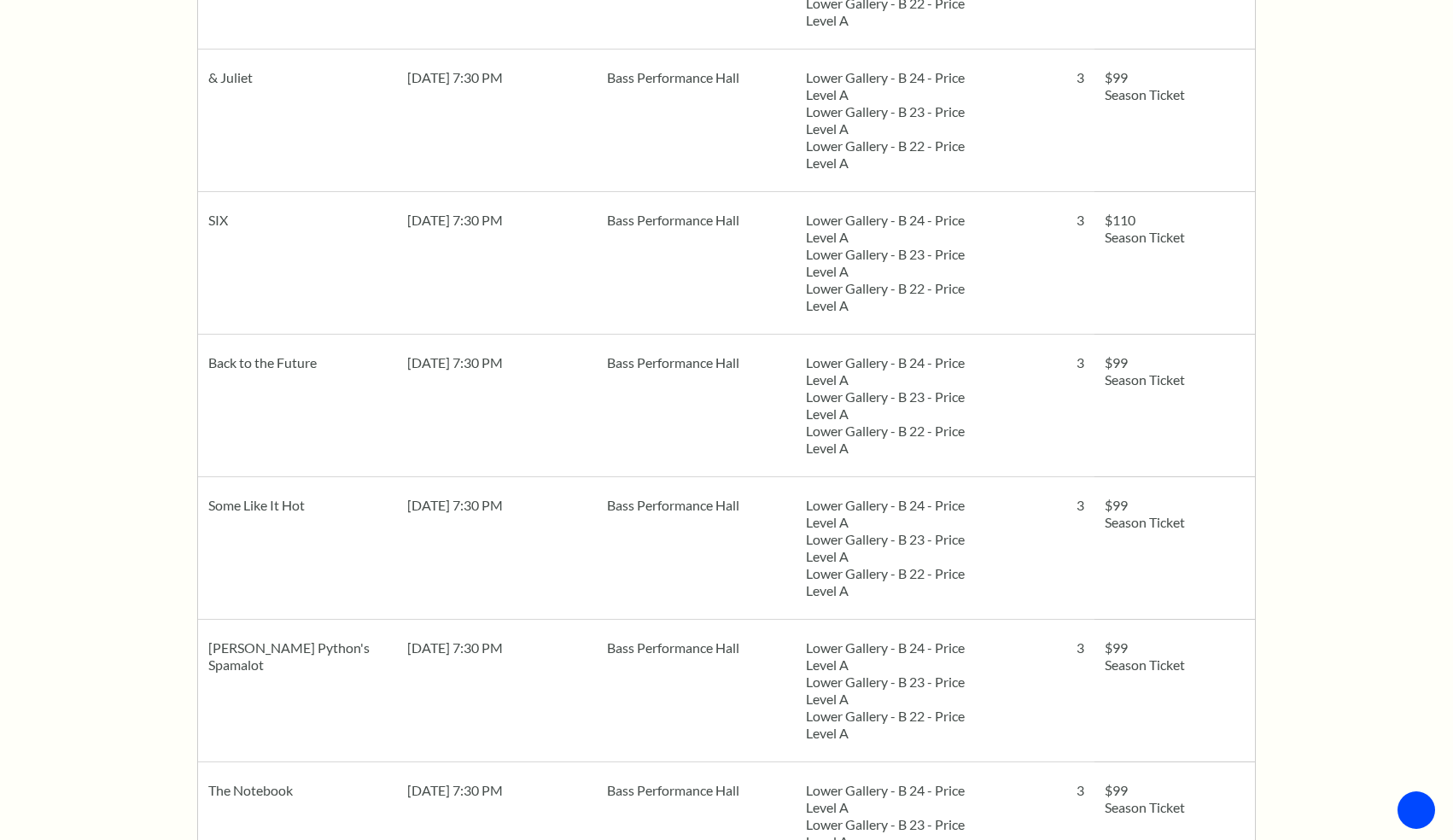
scroll to position [1112, 0]
